Goal: Complete application form

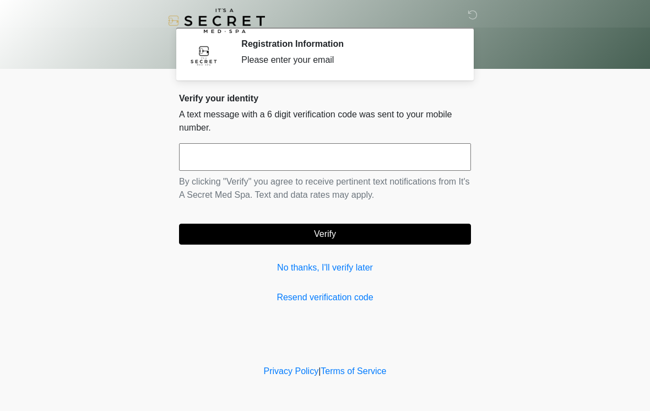
click at [412, 155] on input "text" at bounding box center [325, 157] width 292 height 28
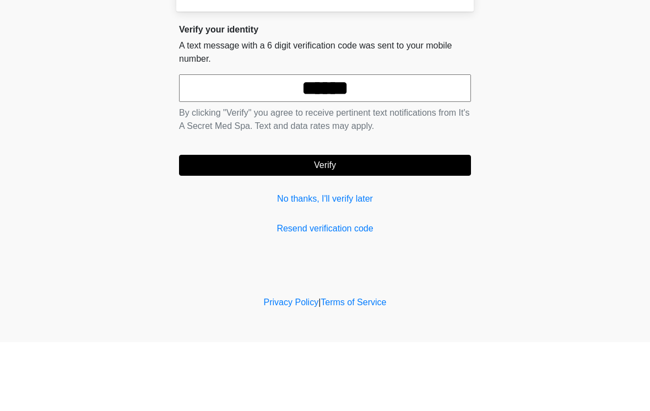
type input "******"
click at [412, 223] on button "Verify" at bounding box center [325, 233] width 292 height 21
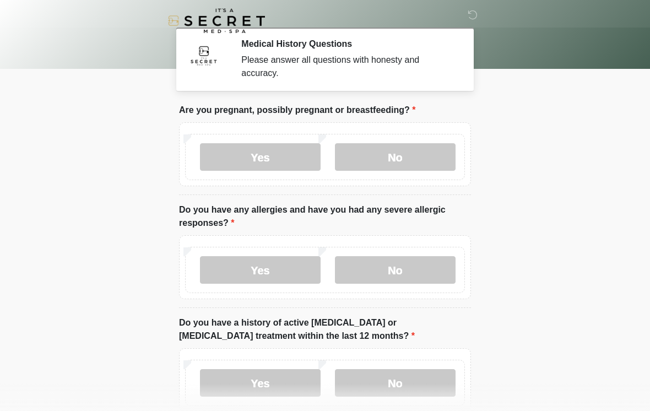
click at [417, 166] on label "No" at bounding box center [395, 157] width 121 height 28
click at [423, 283] on label "No" at bounding box center [395, 270] width 121 height 28
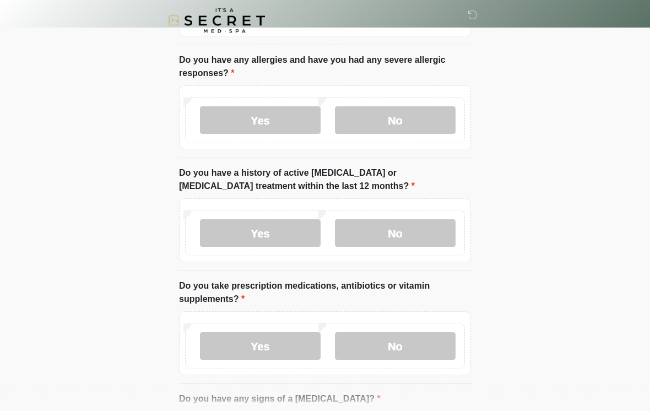
click at [426, 240] on label "No" at bounding box center [395, 234] width 121 height 28
click at [422, 352] on label "No" at bounding box center [395, 346] width 121 height 28
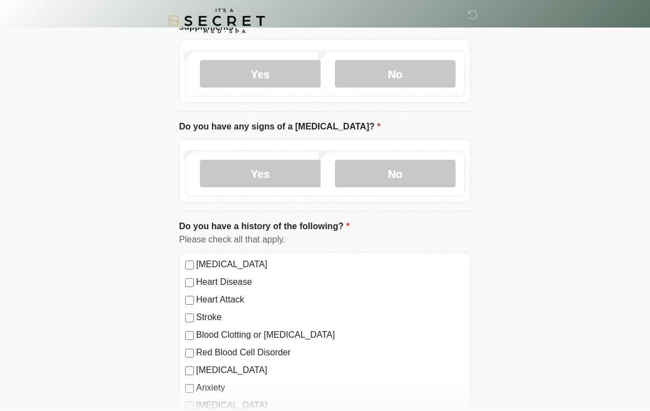
scroll to position [426, 0]
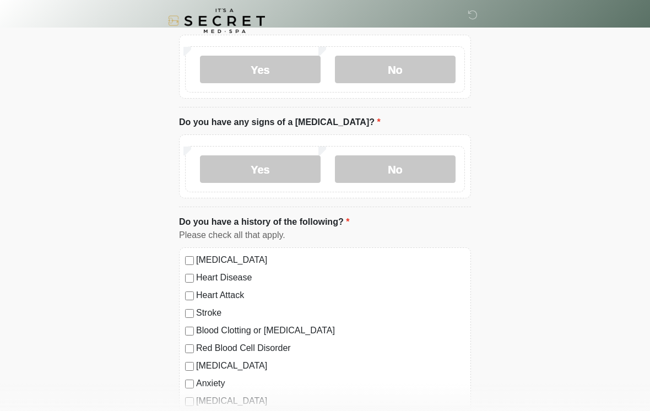
click at [418, 170] on label "No" at bounding box center [395, 169] width 121 height 28
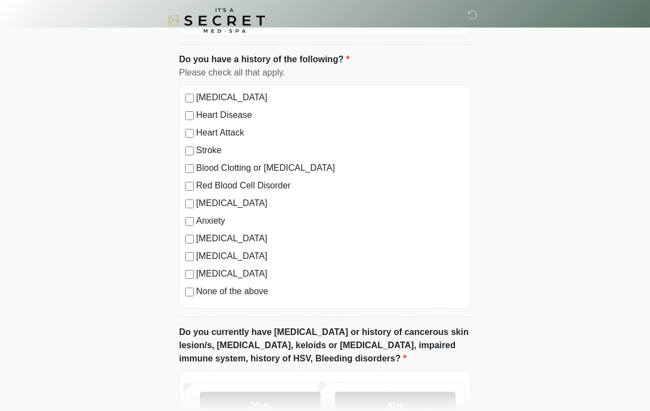
scroll to position [590, 0]
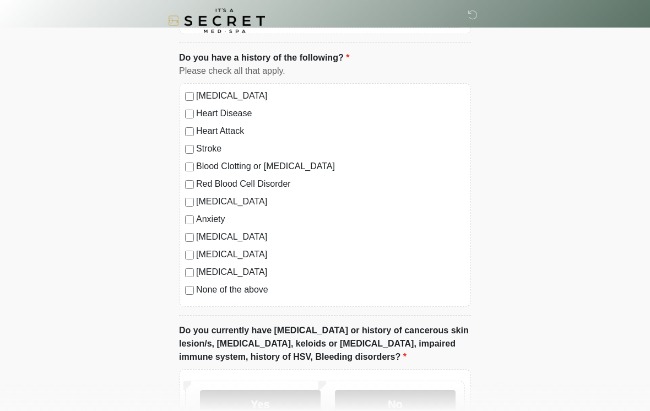
click at [220, 283] on label "None of the above" at bounding box center [330, 289] width 269 height 13
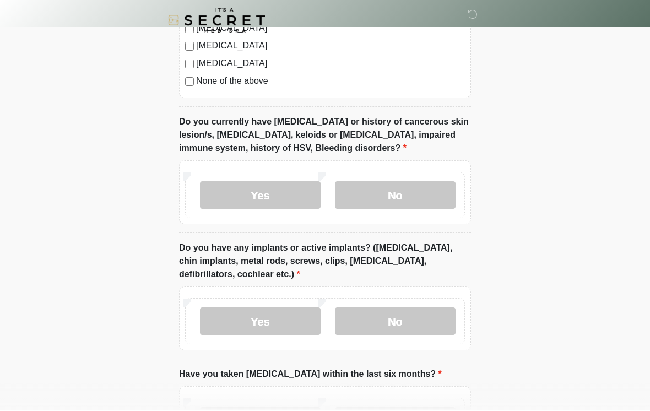
click at [416, 197] on label "No" at bounding box center [395, 196] width 121 height 28
click at [433, 329] on label "No" at bounding box center [395, 321] width 121 height 28
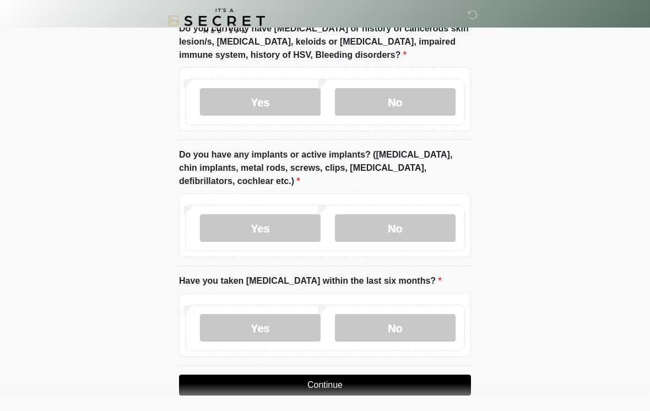
scroll to position [917, 0]
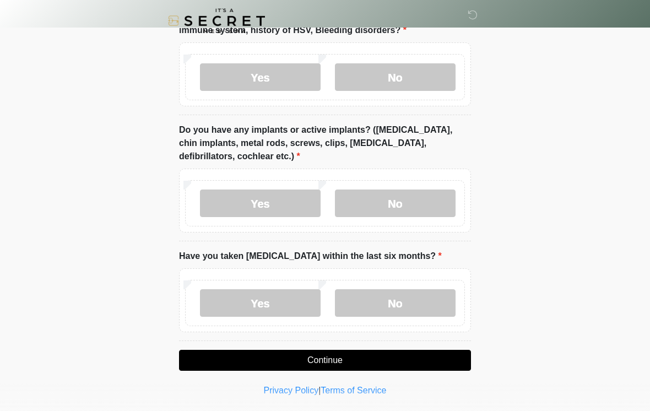
click at [412, 308] on label "No" at bounding box center [395, 303] width 121 height 28
click at [429, 359] on button "Continue" at bounding box center [325, 360] width 292 height 21
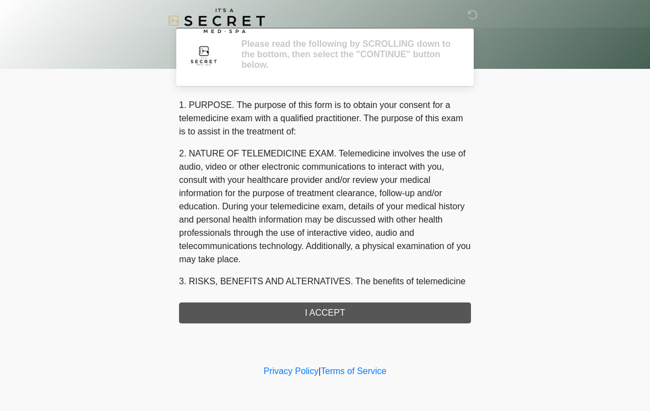
scroll to position [0, 0]
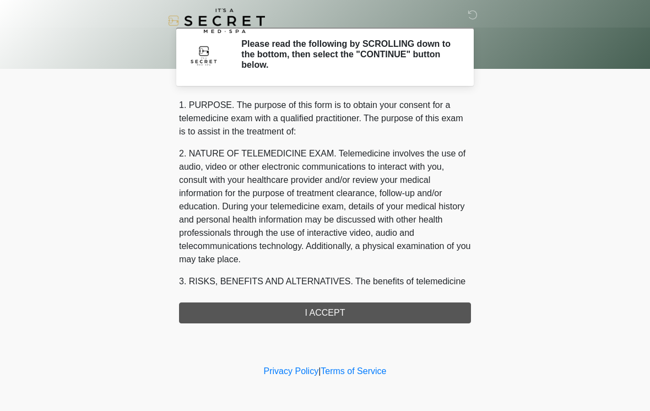
click at [445, 321] on div "1. PURPOSE. The purpose of this form is to obtain your consent for a telemedici…" at bounding box center [325, 211] width 292 height 225
click at [449, 313] on div "1. PURPOSE. The purpose of this form is to obtain your consent for a telemedici…" at bounding box center [325, 211] width 292 height 225
click at [440, 314] on div "1. PURPOSE. The purpose of this form is to obtain your consent for a telemedici…" at bounding box center [325, 211] width 292 height 225
click at [422, 318] on div "1. PURPOSE. The purpose of this form is to obtain your consent for a telemedici…" at bounding box center [325, 211] width 292 height 225
click at [393, 317] on div "1. PURPOSE. The purpose of this form is to obtain your consent for a telemedici…" at bounding box center [325, 211] width 292 height 225
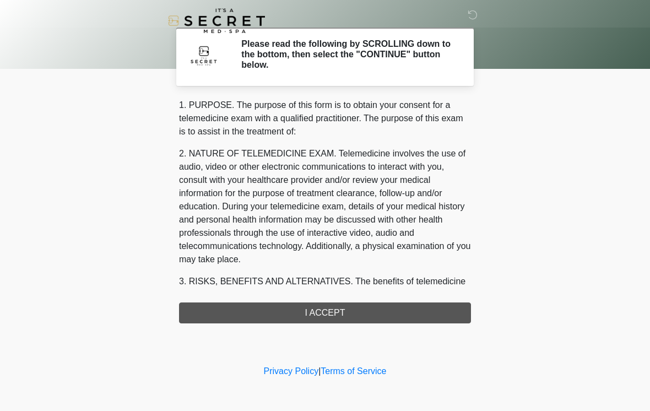
click at [304, 308] on div "1. PURPOSE. The purpose of this form is to obtain your consent for a telemedici…" at bounding box center [325, 211] width 292 height 225
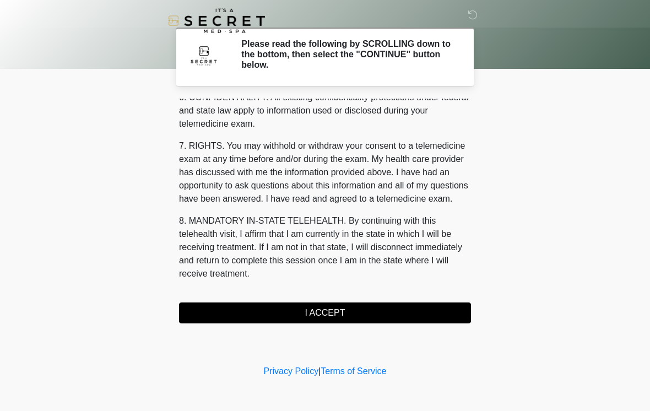
scroll to position [448, 0]
click at [374, 313] on button "I ACCEPT" at bounding box center [325, 312] width 292 height 21
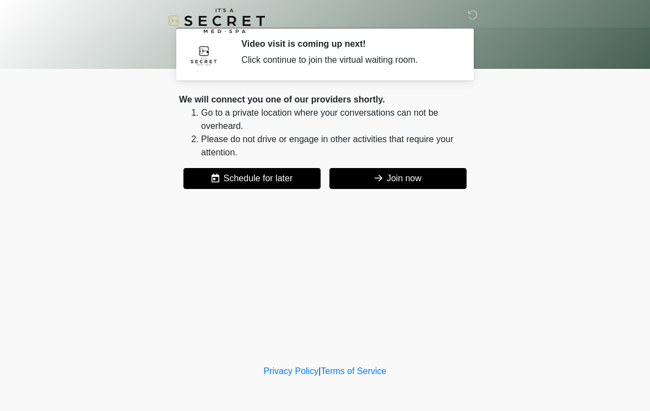
click at [428, 174] on button "Join now" at bounding box center [397, 178] width 137 height 21
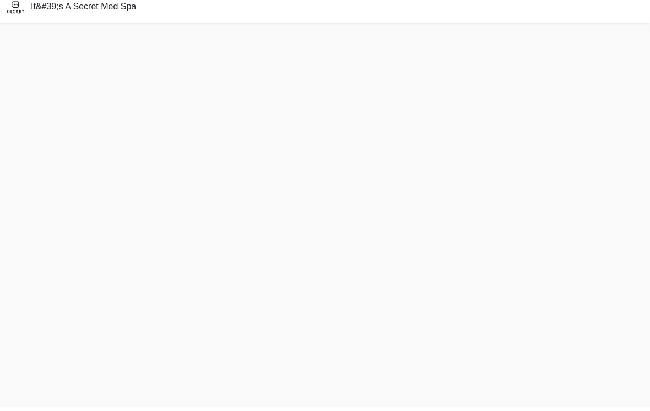
scroll to position [3, 0]
